Goal: Register for event/course

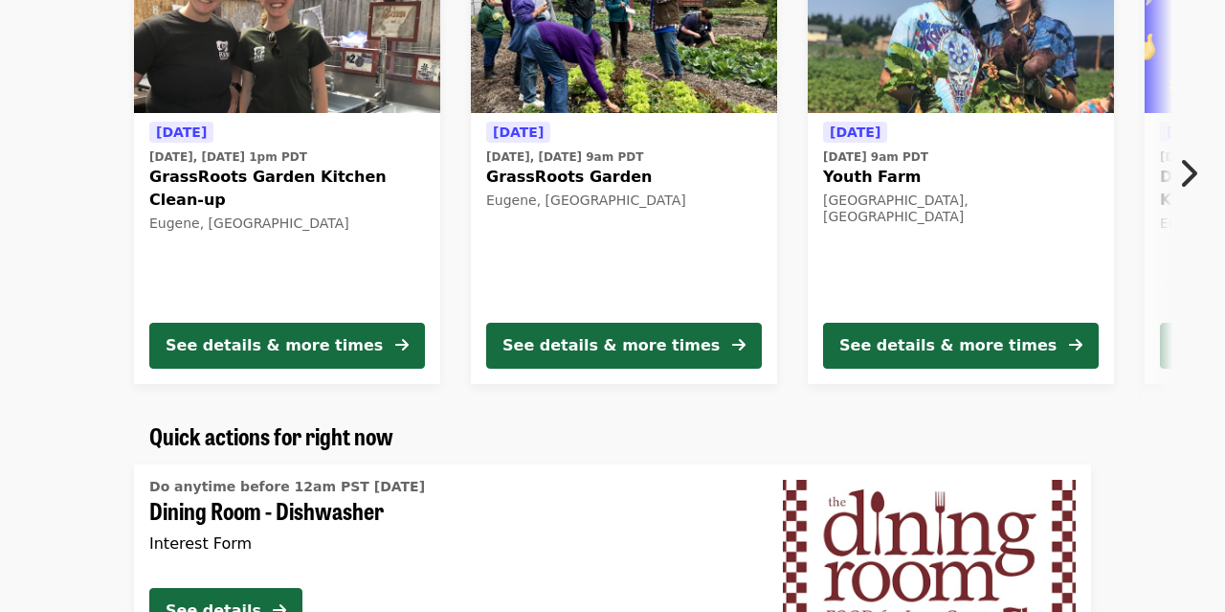
scroll to position [731, 0]
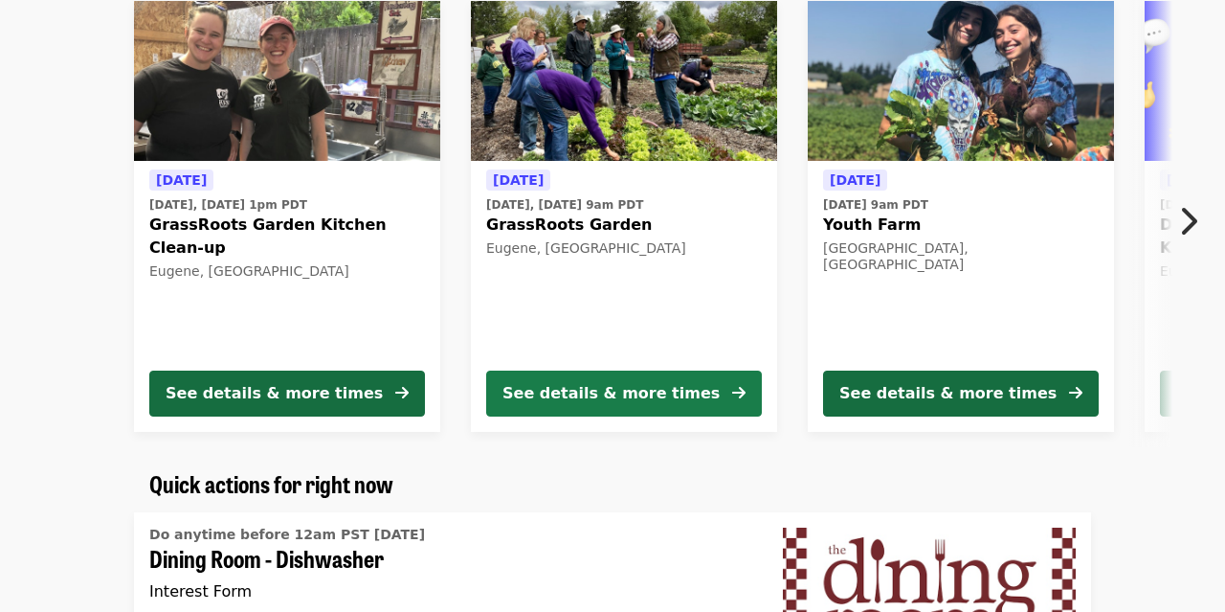
click at [578, 386] on div "See details & more times" at bounding box center [610, 393] width 217 height 23
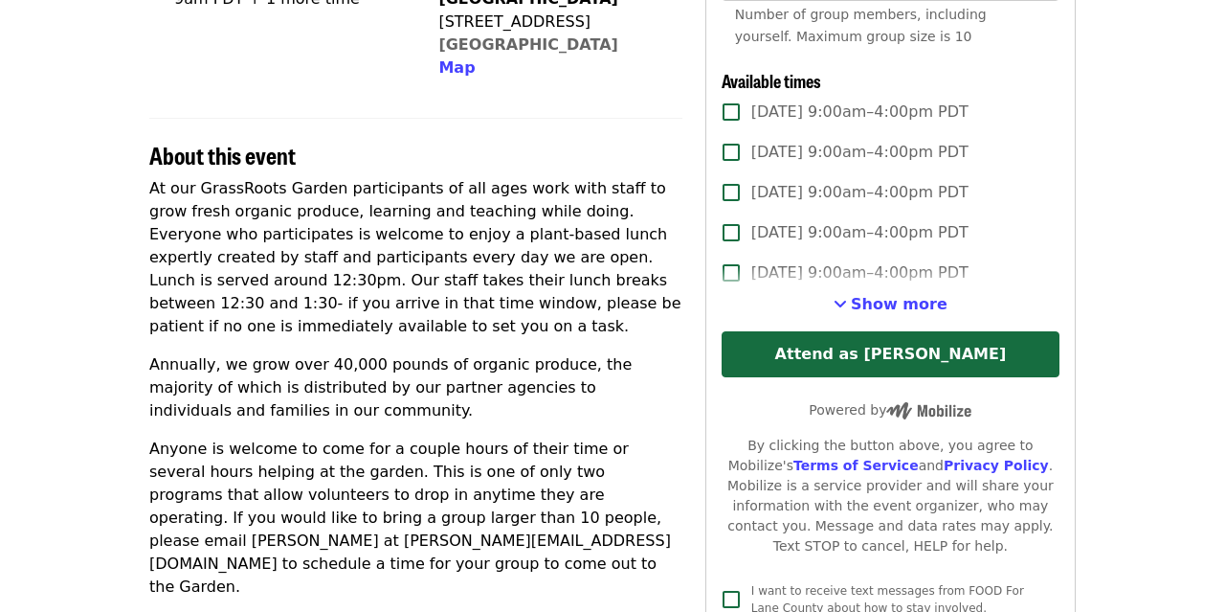
scroll to position [612, 0]
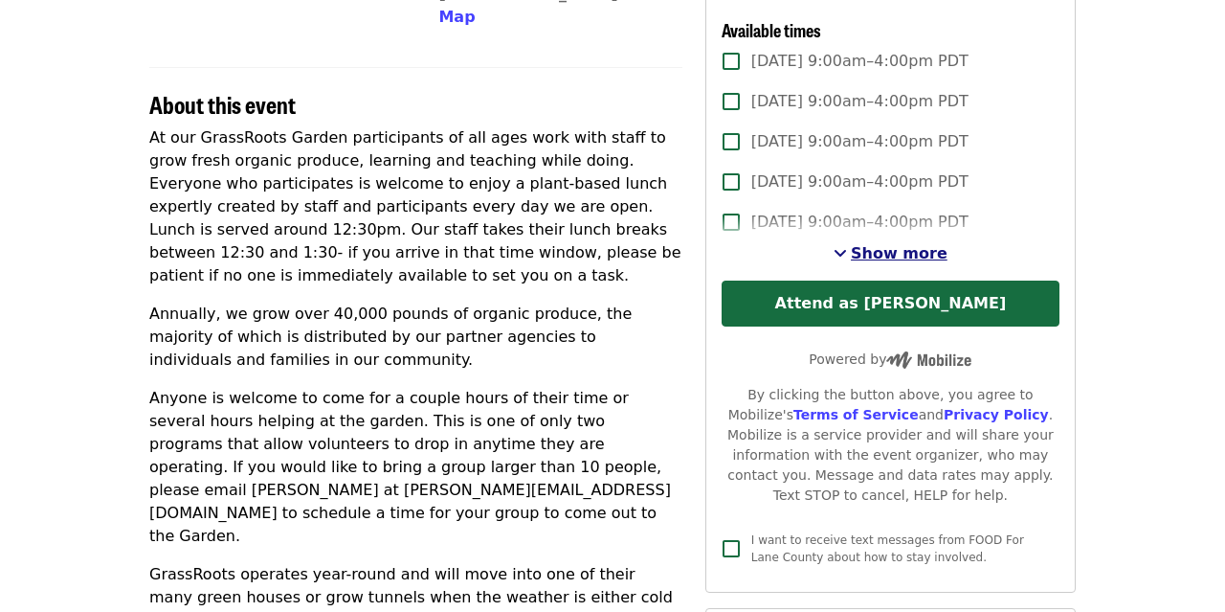
click at [885, 251] on span "Show more" at bounding box center [899, 253] width 97 height 18
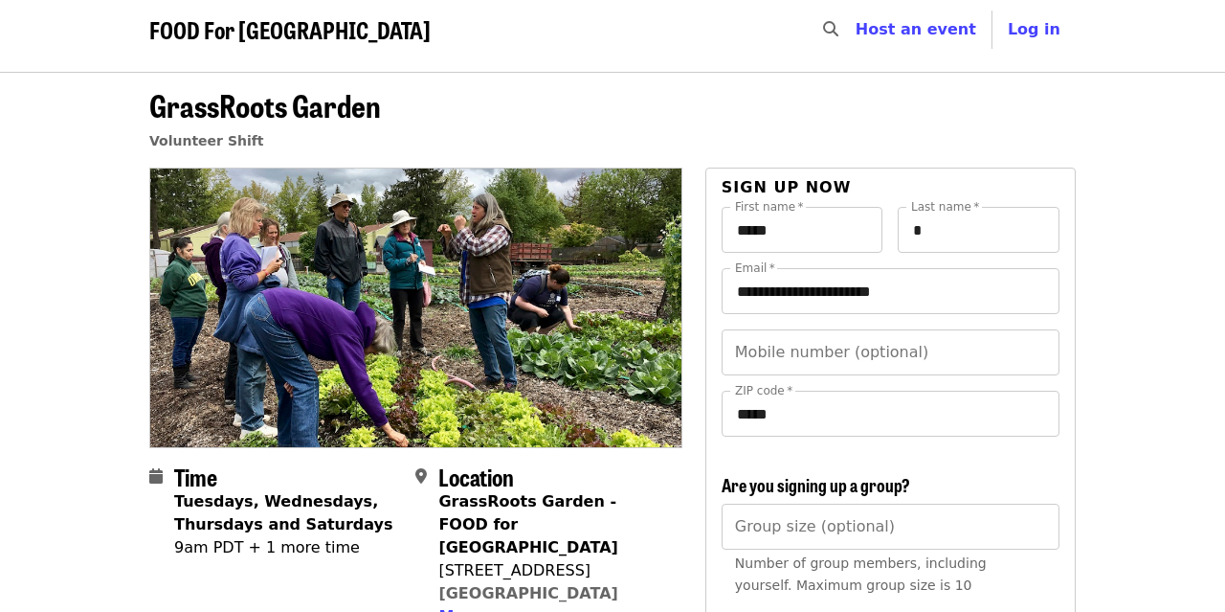
scroll to position [11, 0]
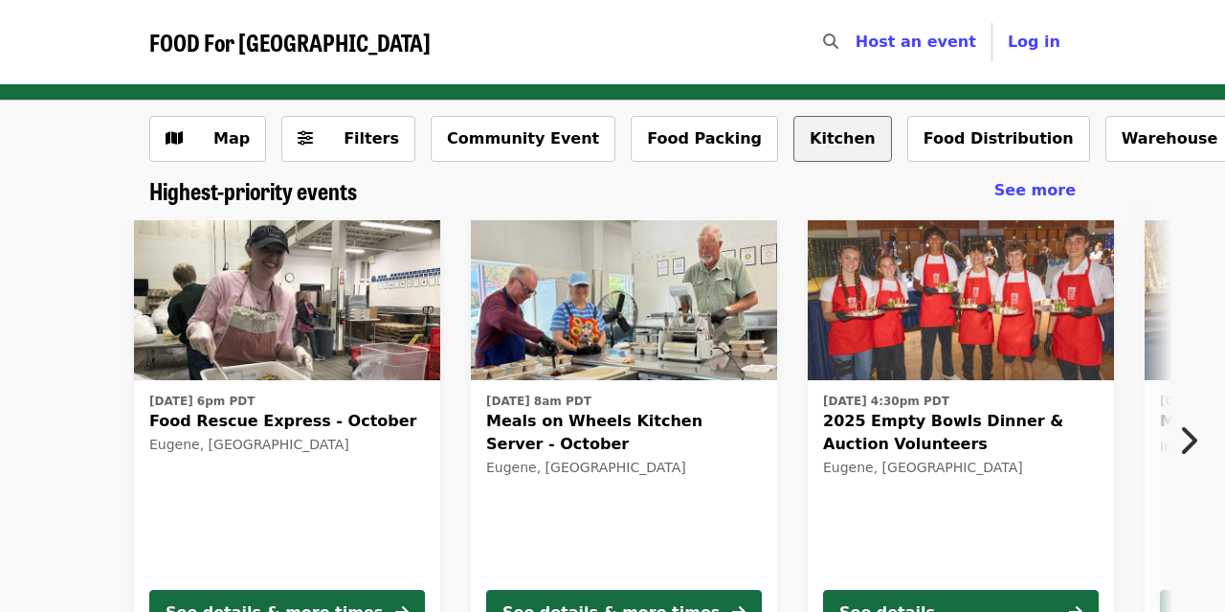
click at [793, 140] on button "Kitchen" at bounding box center [842, 139] width 99 height 46
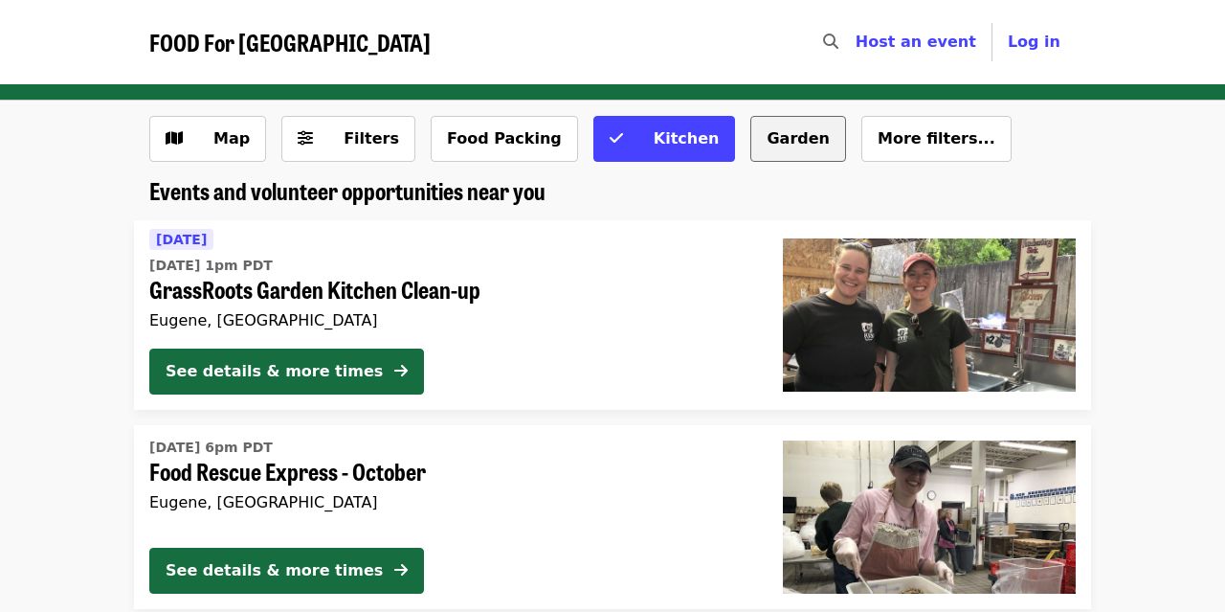
click at [750, 132] on button "Garden" at bounding box center [798, 139] width 96 height 46
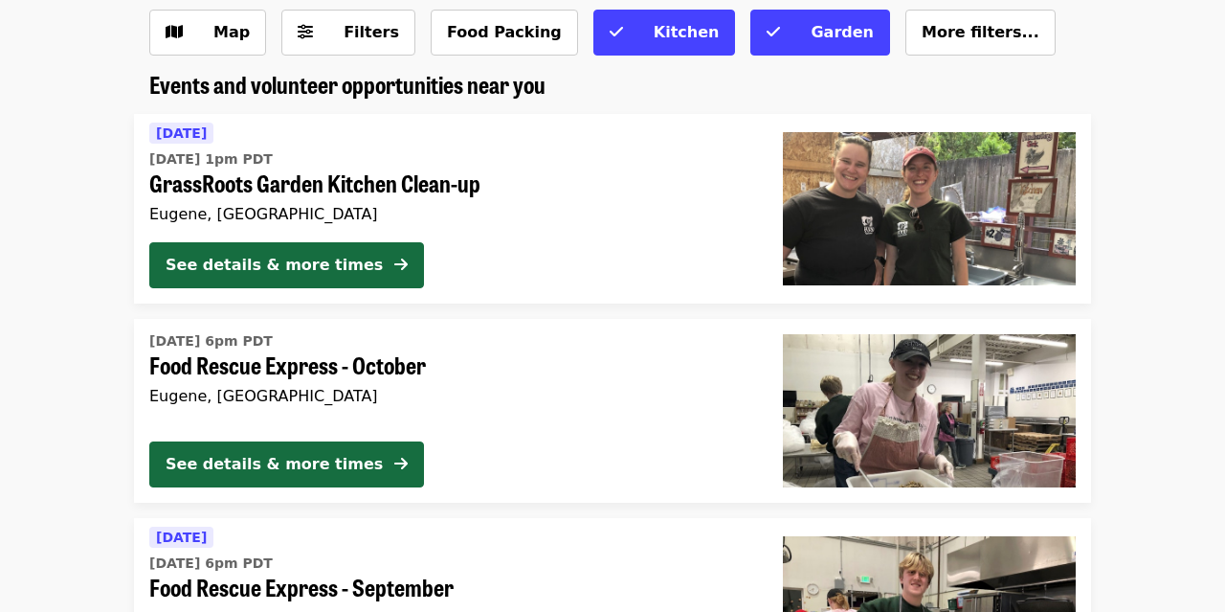
scroll to position [112, 0]
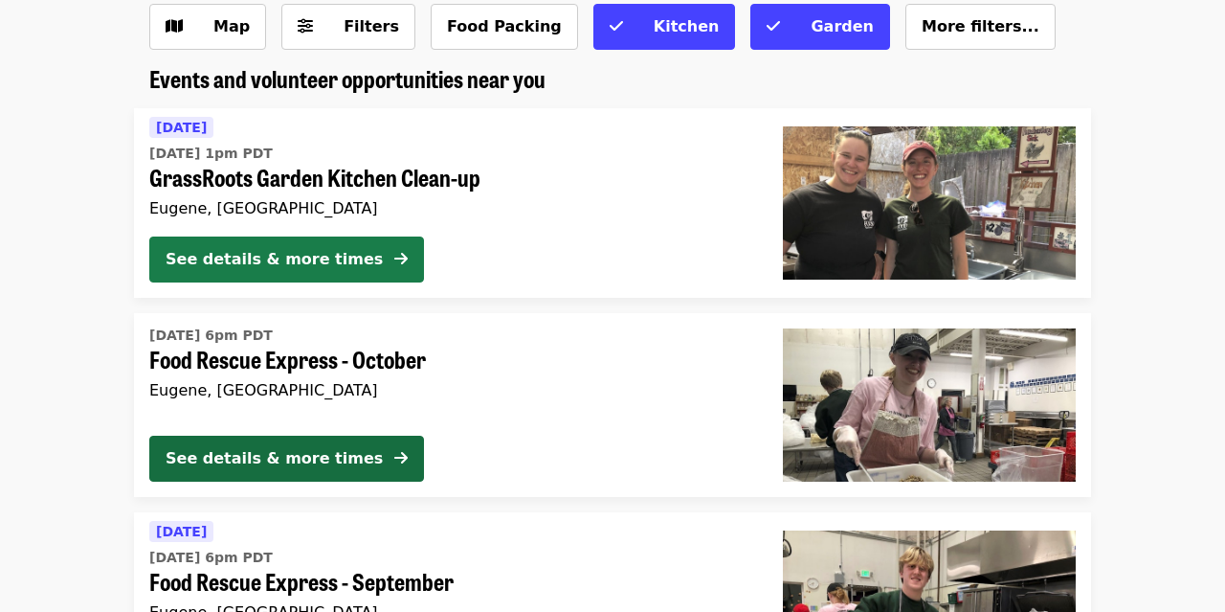
click at [275, 257] on div "See details & more times" at bounding box center [274, 259] width 217 height 23
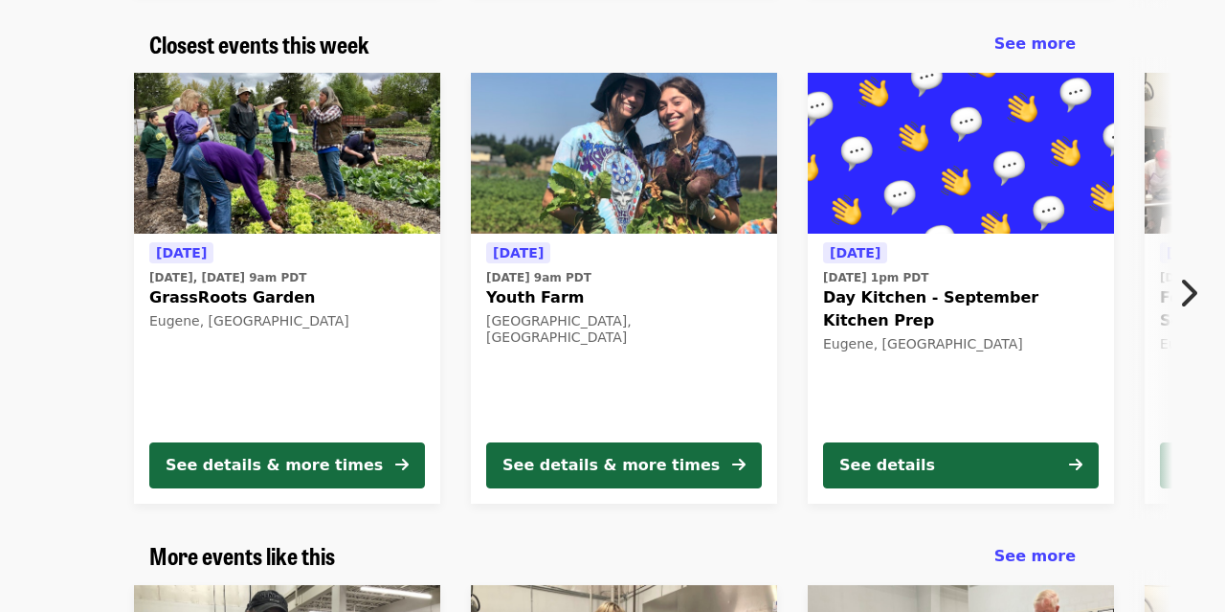
scroll to position [2105, 0]
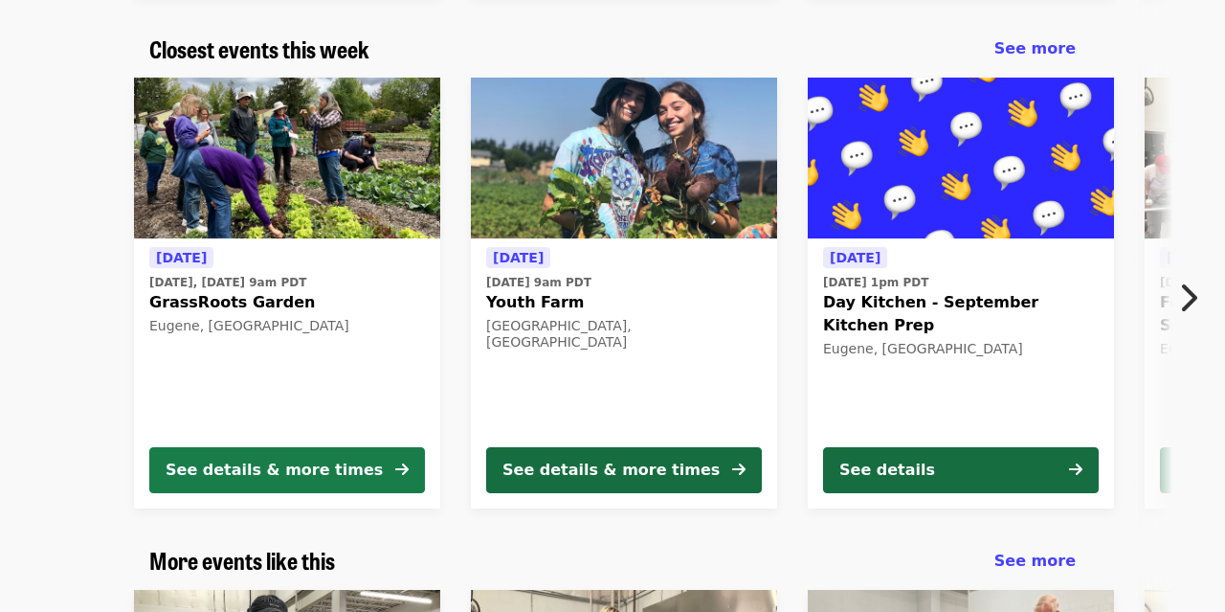
click at [215, 458] on div "See details & more times" at bounding box center [274, 469] width 217 height 23
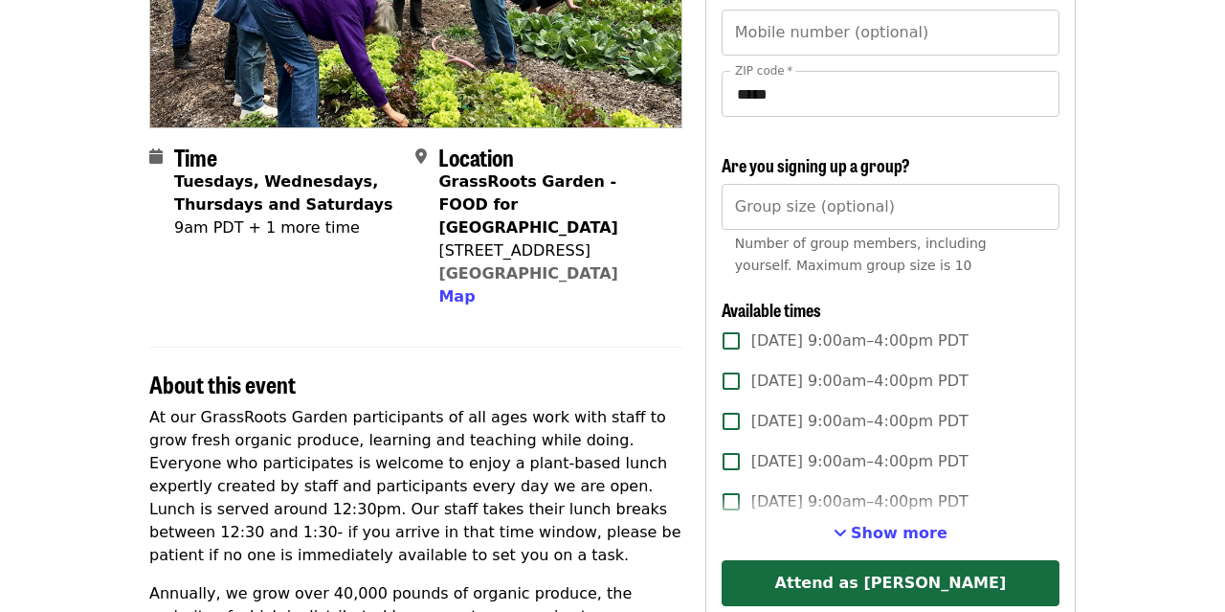
scroll to position [379, 0]
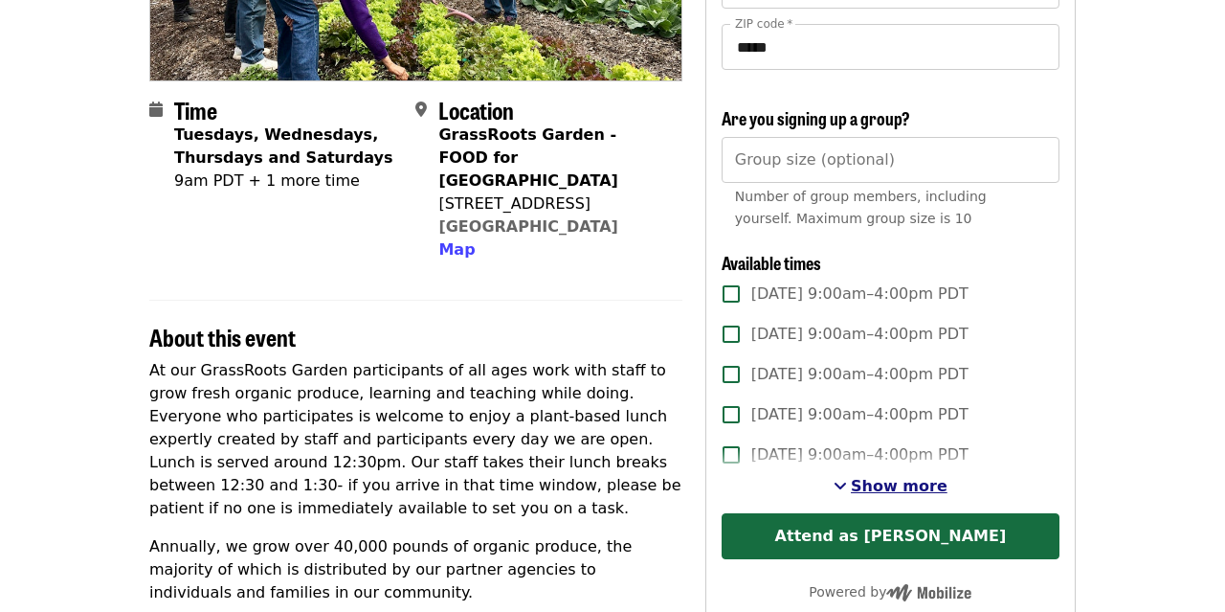
click at [846, 484] on span "See more timeslots" at bounding box center [840, 485] width 13 height 15
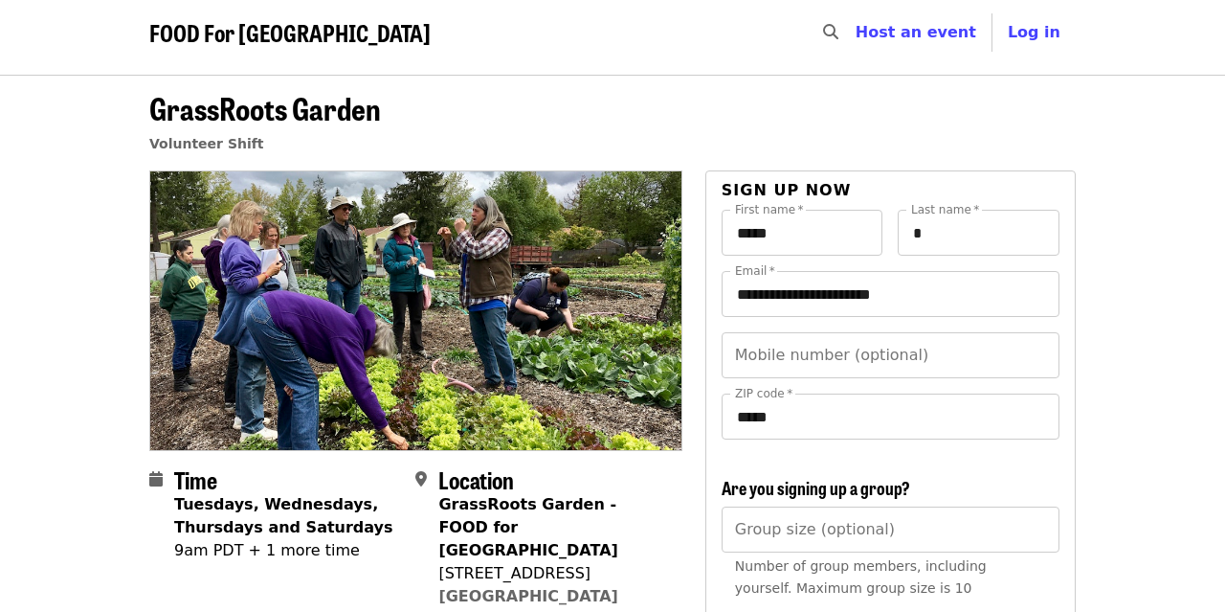
scroll to position [0, 0]
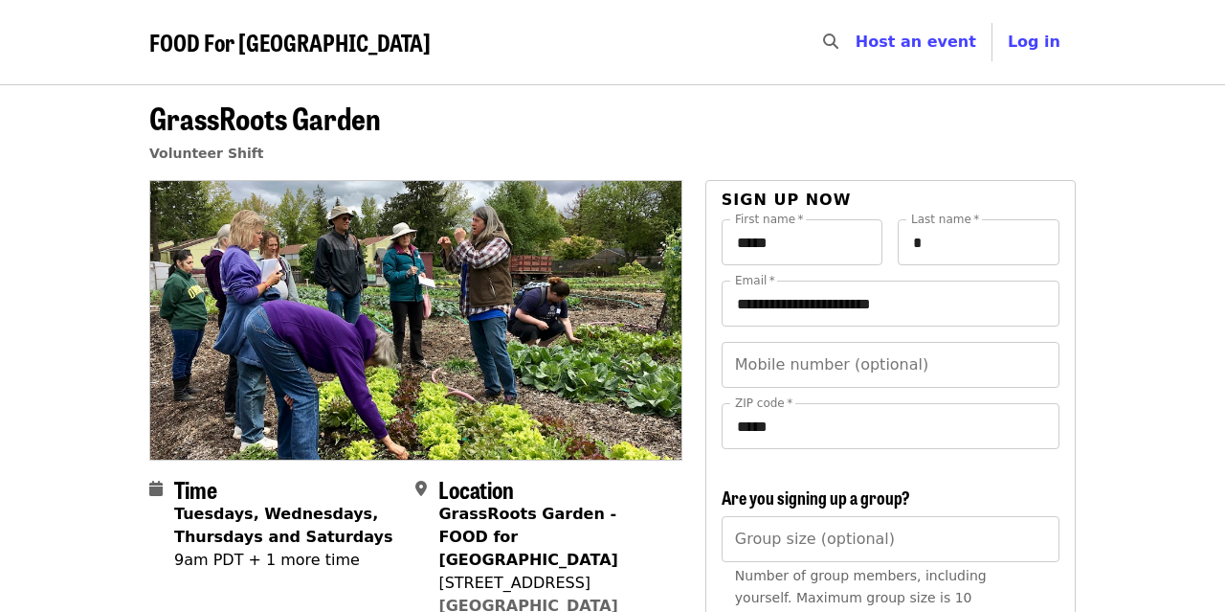
scroll to position [1328, 0]
